Goal: Task Accomplishment & Management: Complete application form

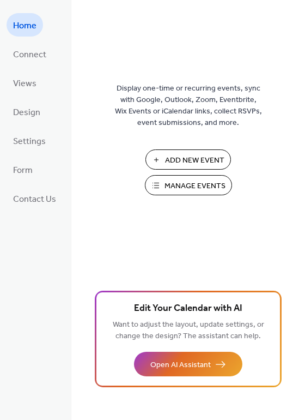
click at [204, 181] on span "Manage Events" at bounding box center [195, 185] width 61 height 11
click at [206, 186] on span "Manage Events" at bounding box center [195, 185] width 61 height 11
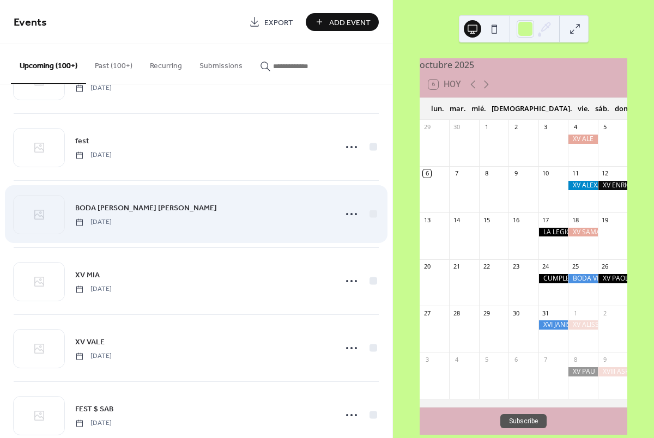
scroll to position [5822, 0]
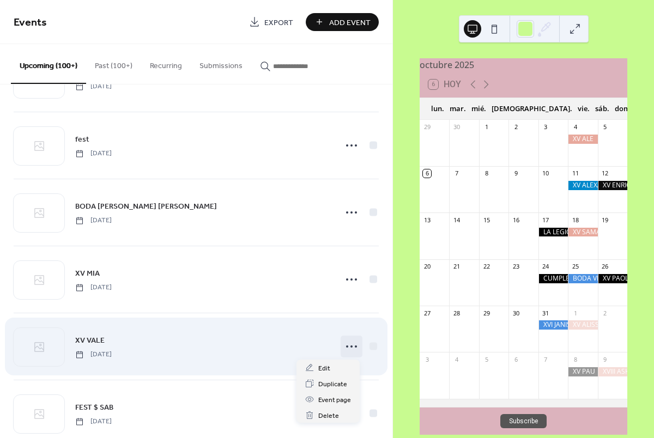
click at [347, 346] on icon at bounding box center [351, 346] width 17 height 17
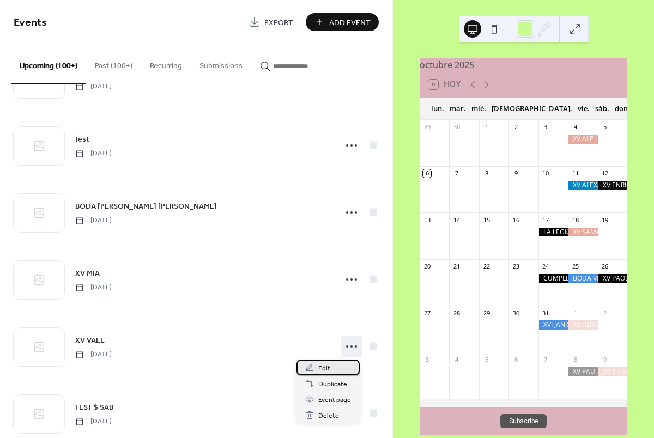
click at [332, 367] on div "Edit" at bounding box center [328, 368] width 63 height 16
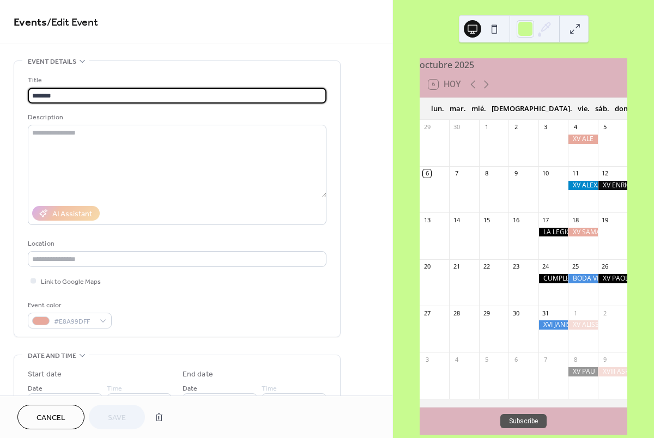
click at [33, 94] on input "*******" at bounding box center [177, 96] width 299 height 16
type input "********"
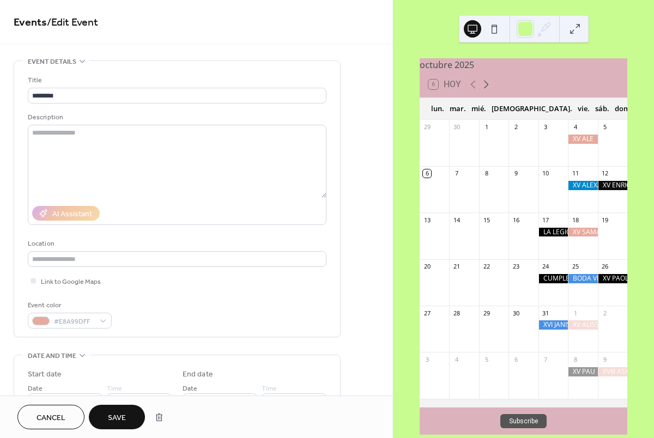
click at [487, 91] on icon at bounding box center [486, 84] width 13 height 13
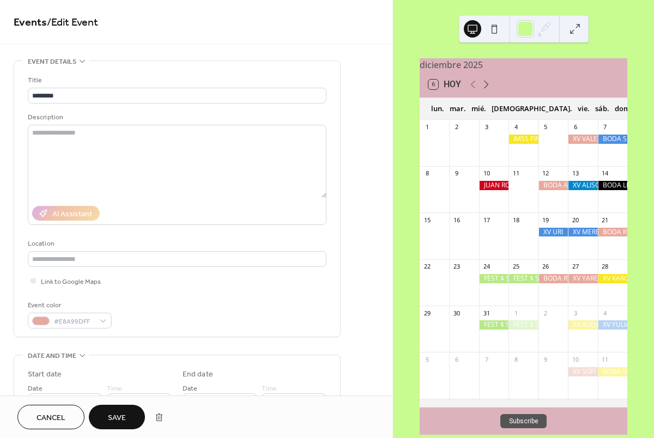
click at [487, 91] on icon at bounding box center [486, 84] width 13 height 13
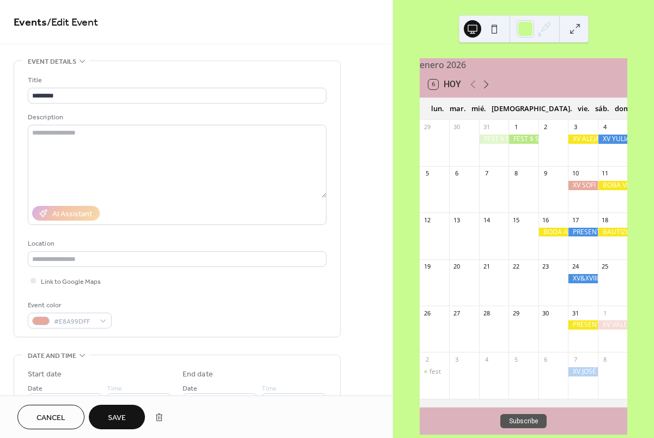
click at [487, 91] on icon at bounding box center [486, 84] width 13 height 13
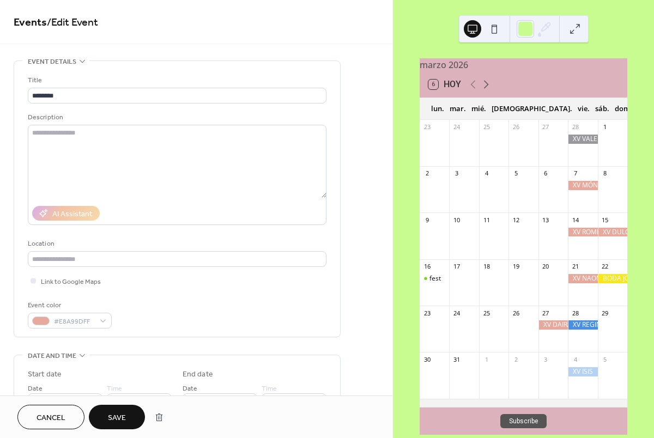
click at [487, 91] on icon at bounding box center [486, 84] width 13 height 13
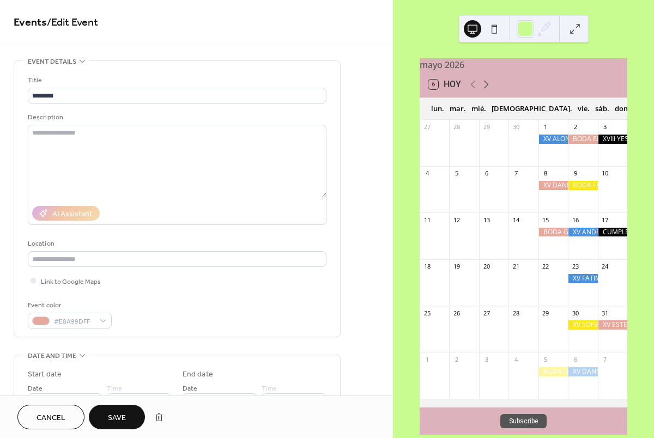
click at [487, 91] on icon at bounding box center [486, 84] width 13 height 13
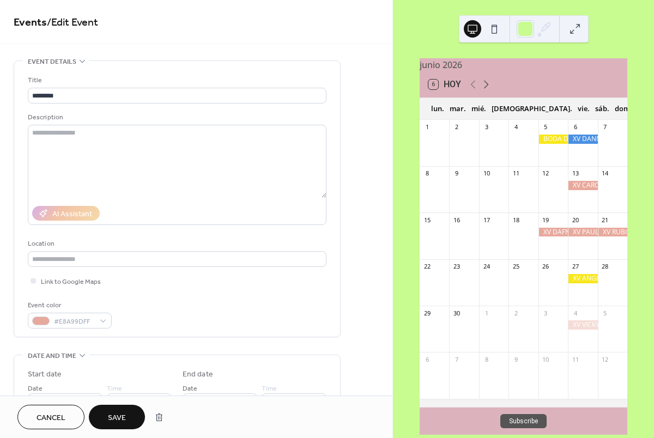
click at [487, 91] on icon at bounding box center [486, 84] width 13 height 13
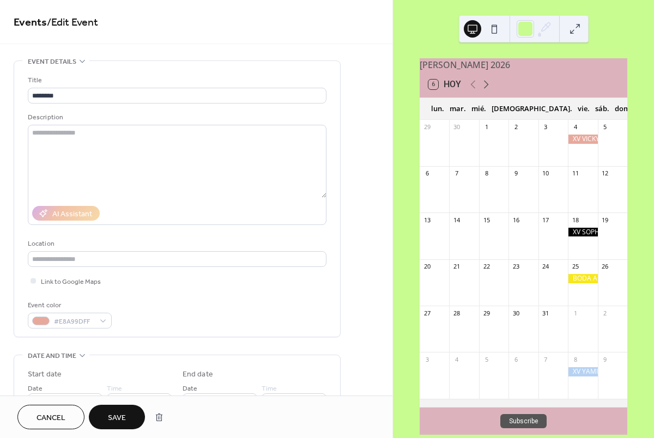
click at [487, 91] on icon at bounding box center [486, 84] width 13 height 13
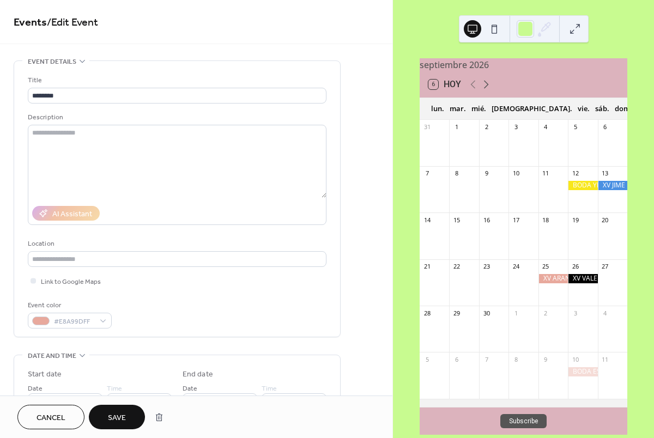
click at [487, 91] on icon at bounding box center [486, 84] width 13 height 13
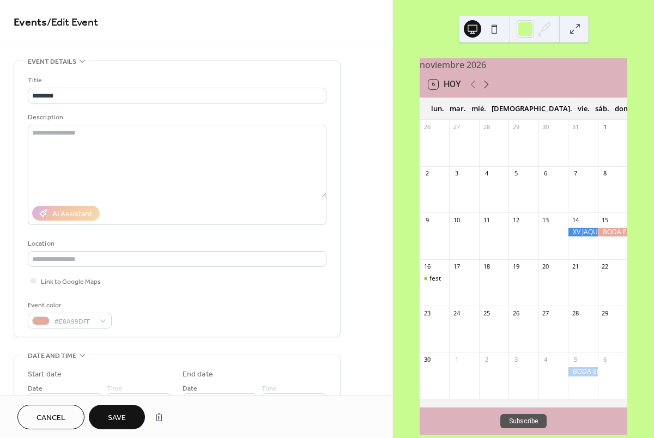
click at [487, 91] on icon at bounding box center [486, 84] width 13 height 13
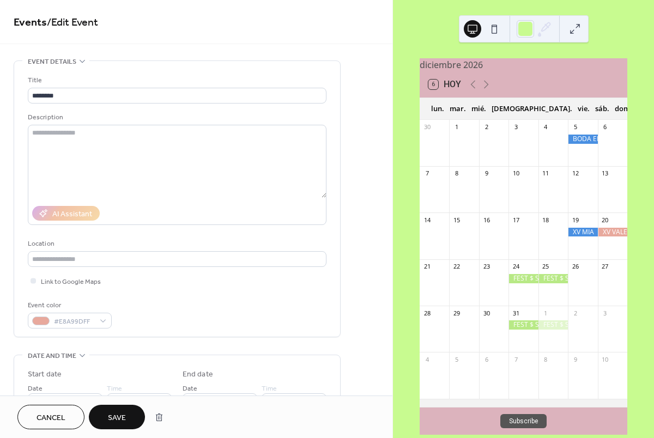
click at [114, 419] on span "Save" at bounding box center [117, 418] width 18 height 11
